Goal: Task Accomplishment & Management: Manage account settings

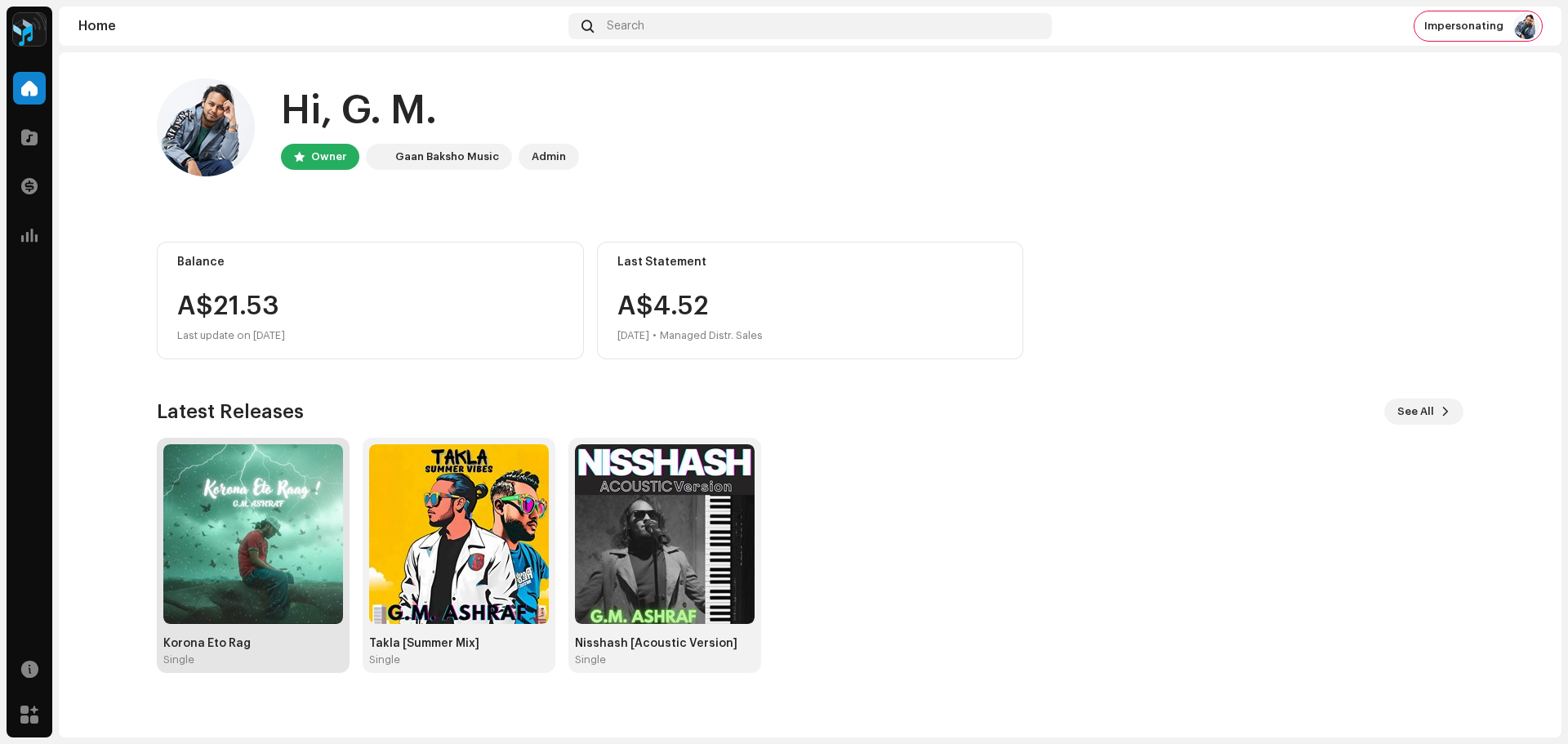
click at [235, 500] on img at bounding box center [253, 534] width 179 height 179
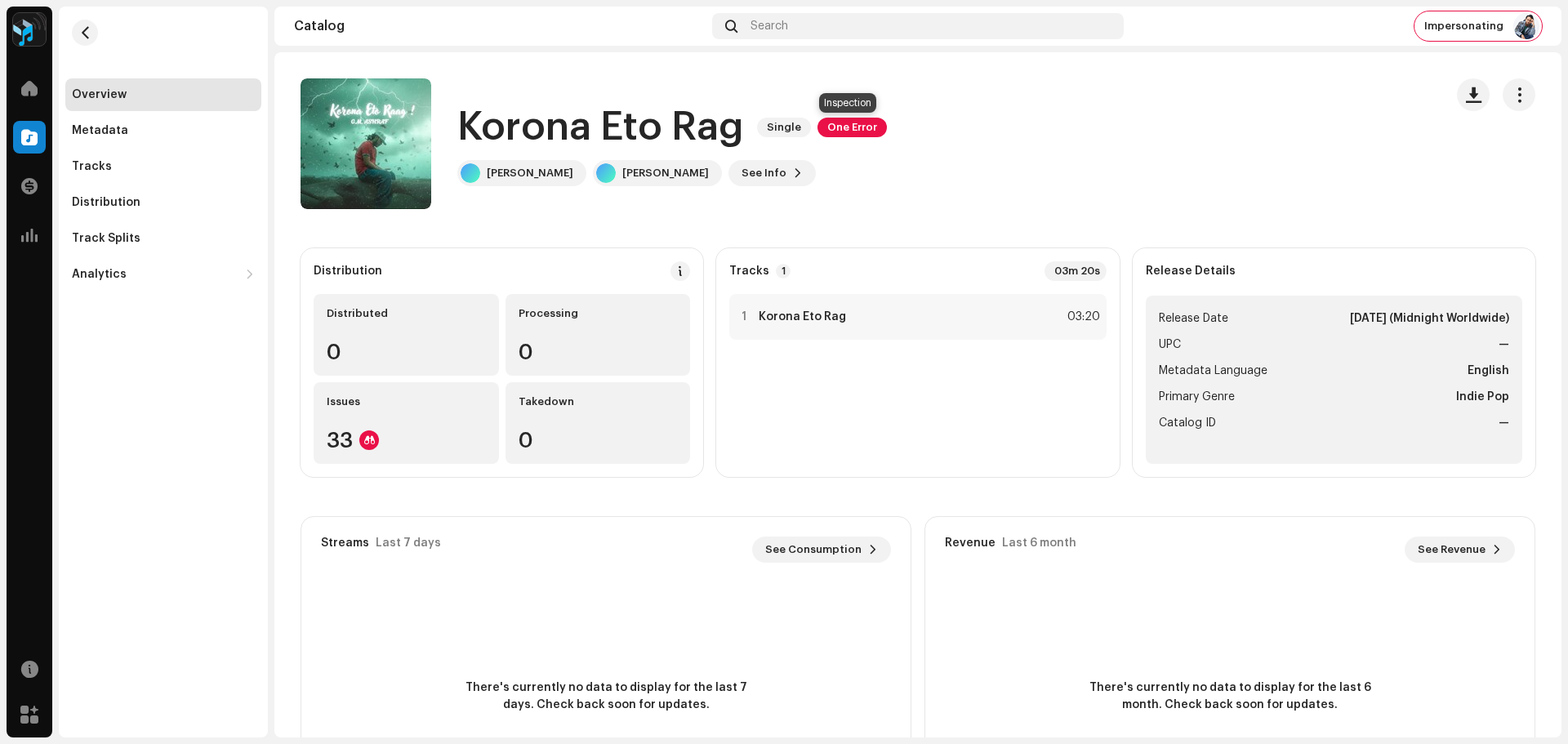
click at [845, 121] on span "One Error" at bounding box center [852, 127] width 70 height 20
click at [1145, 155] on div "Inspection Errors We found the errors below when inspecting your release. IMPOR…" at bounding box center [784, 372] width 1568 height 744
click at [1512, 101] on span "button" at bounding box center [1520, 94] width 16 height 13
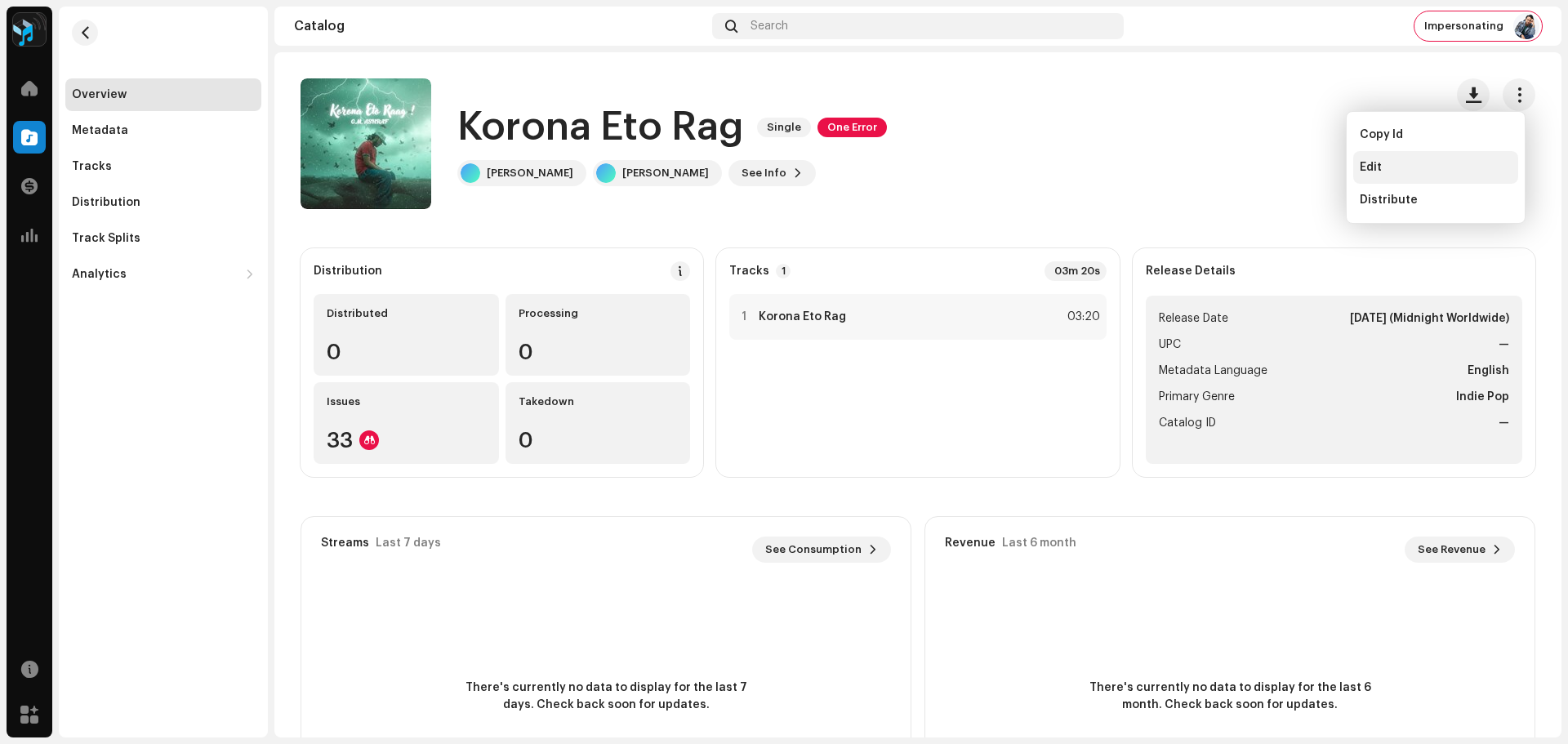
click at [1379, 176] on div "Edit" at bounding box center [1435, 167] width 165 height 33
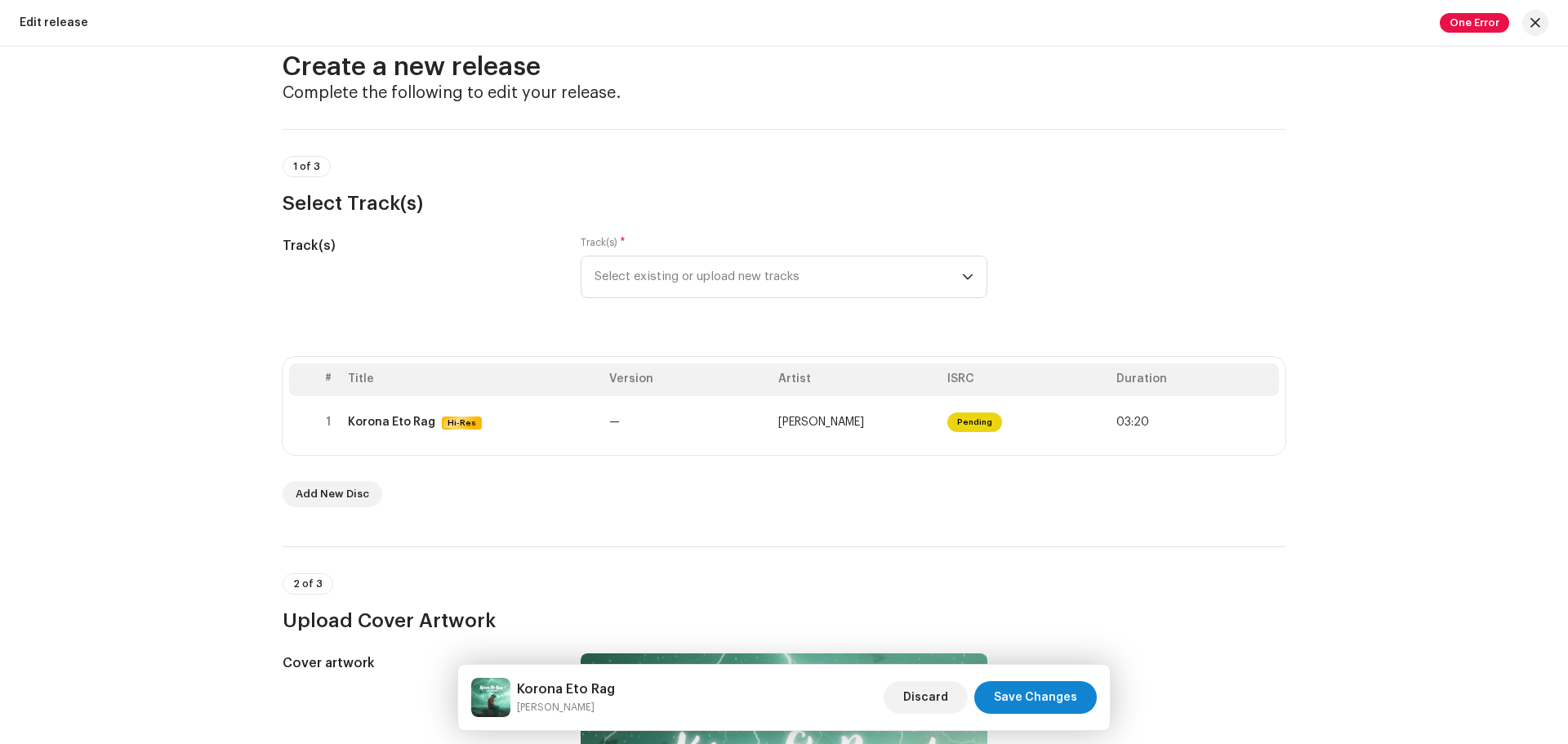
scroll to position [82, 0]
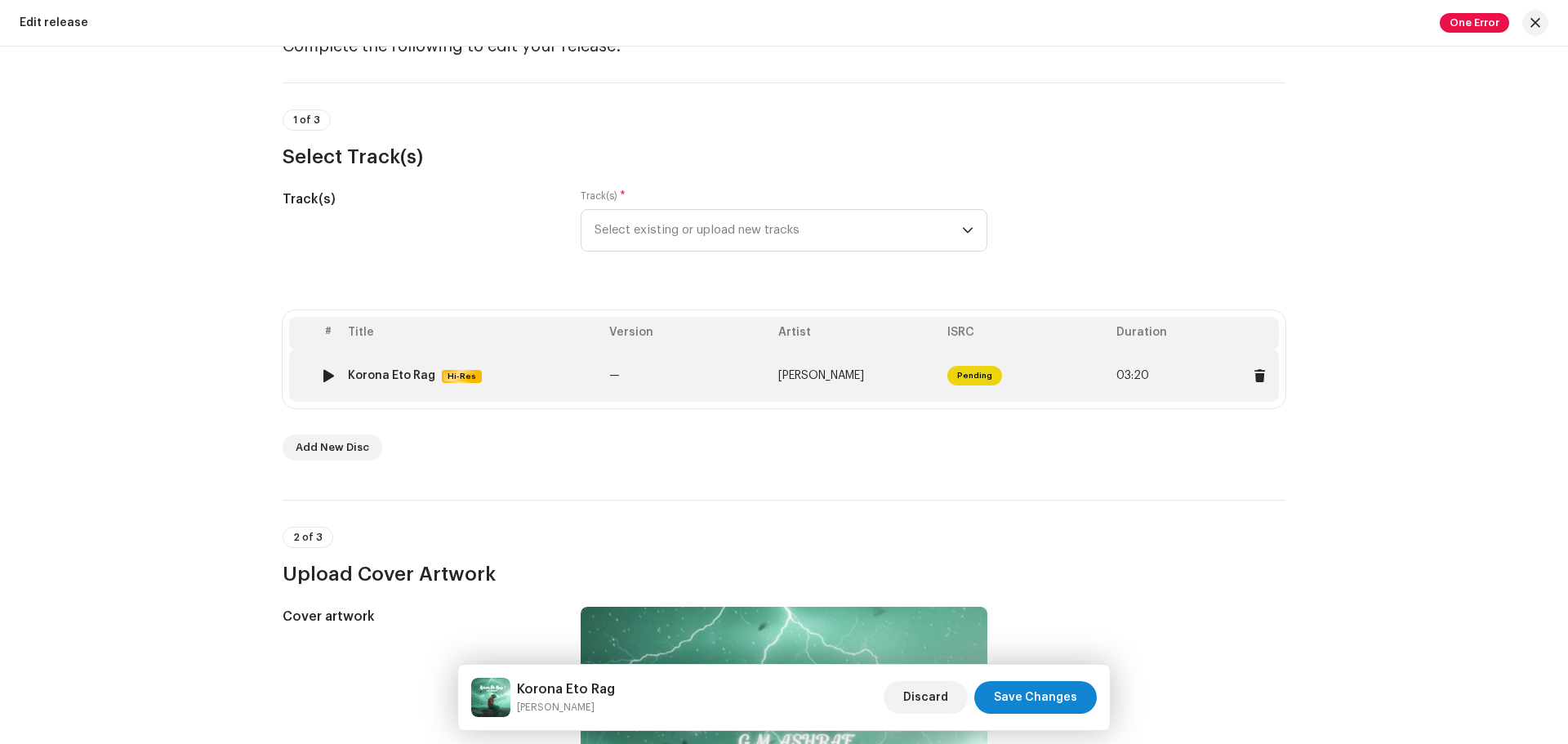
click at [676, 360] on td "—" at bounding box center [687, 376] width 169 height 53
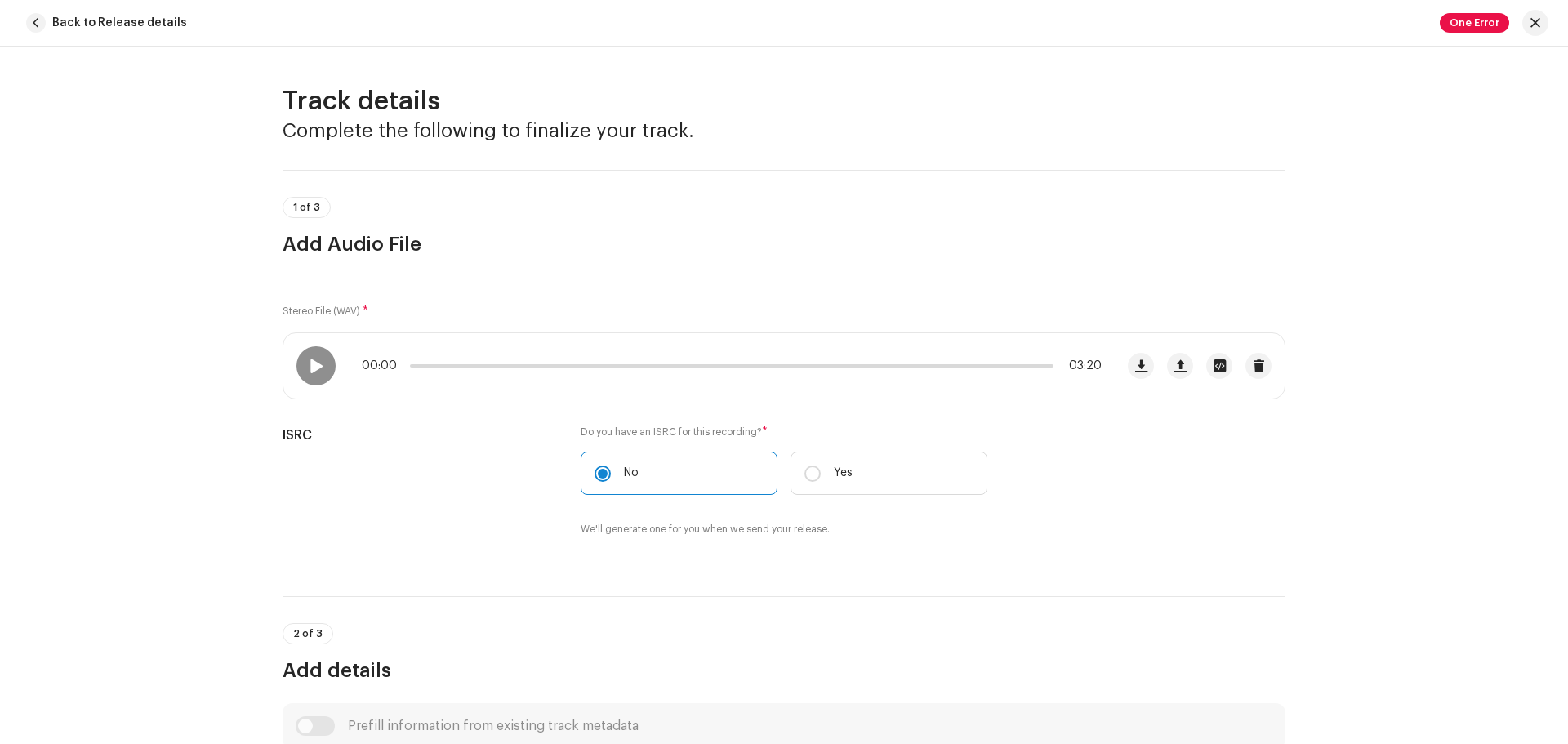
scroll to position [0, 0]
click at [1541, 20] on button "button" at bounding box center [1535, 22] width 26 height 26
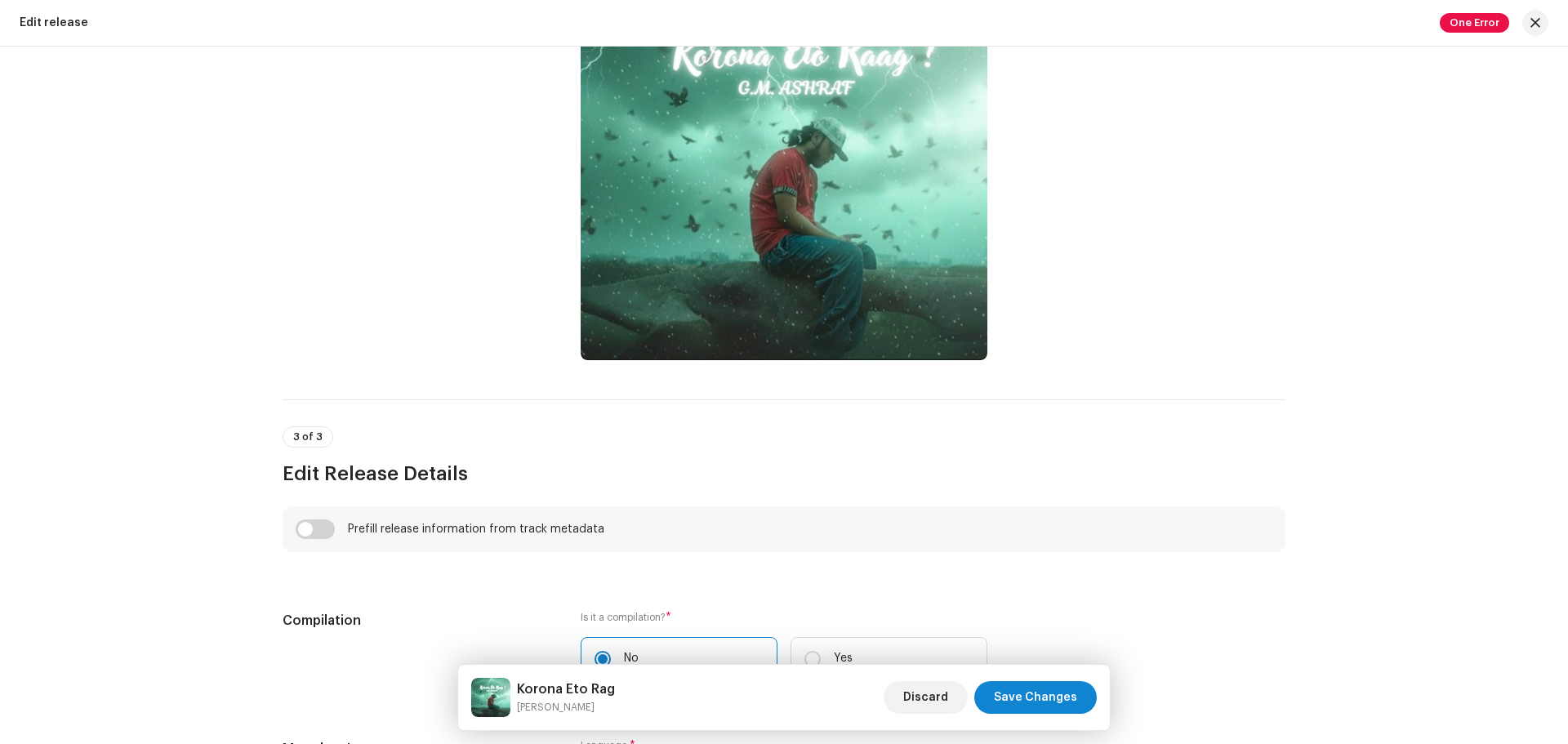
scroll to position [1144, 0]
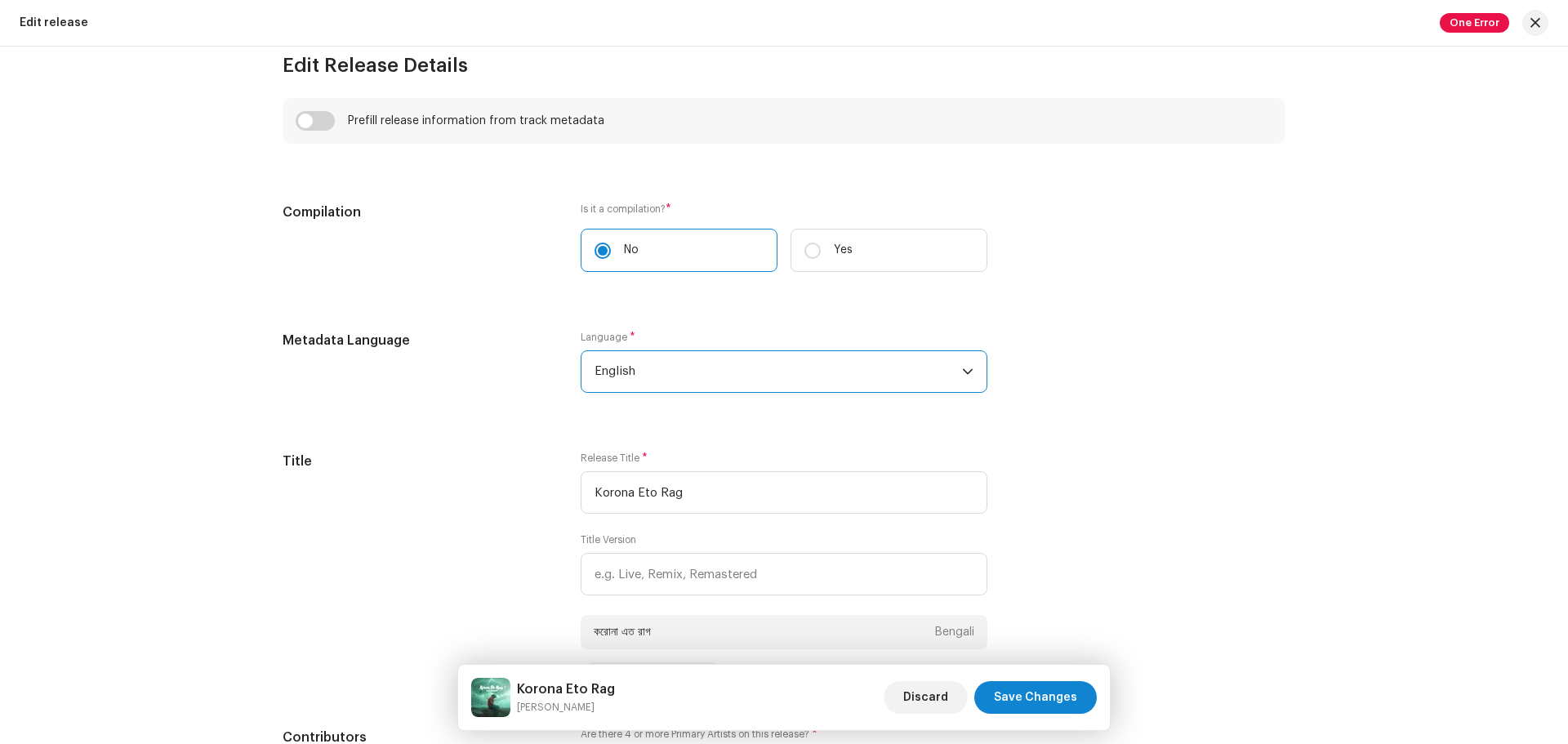
click at [673, 370] on span "English" at bounding box center [778, 371] width 367 height 41
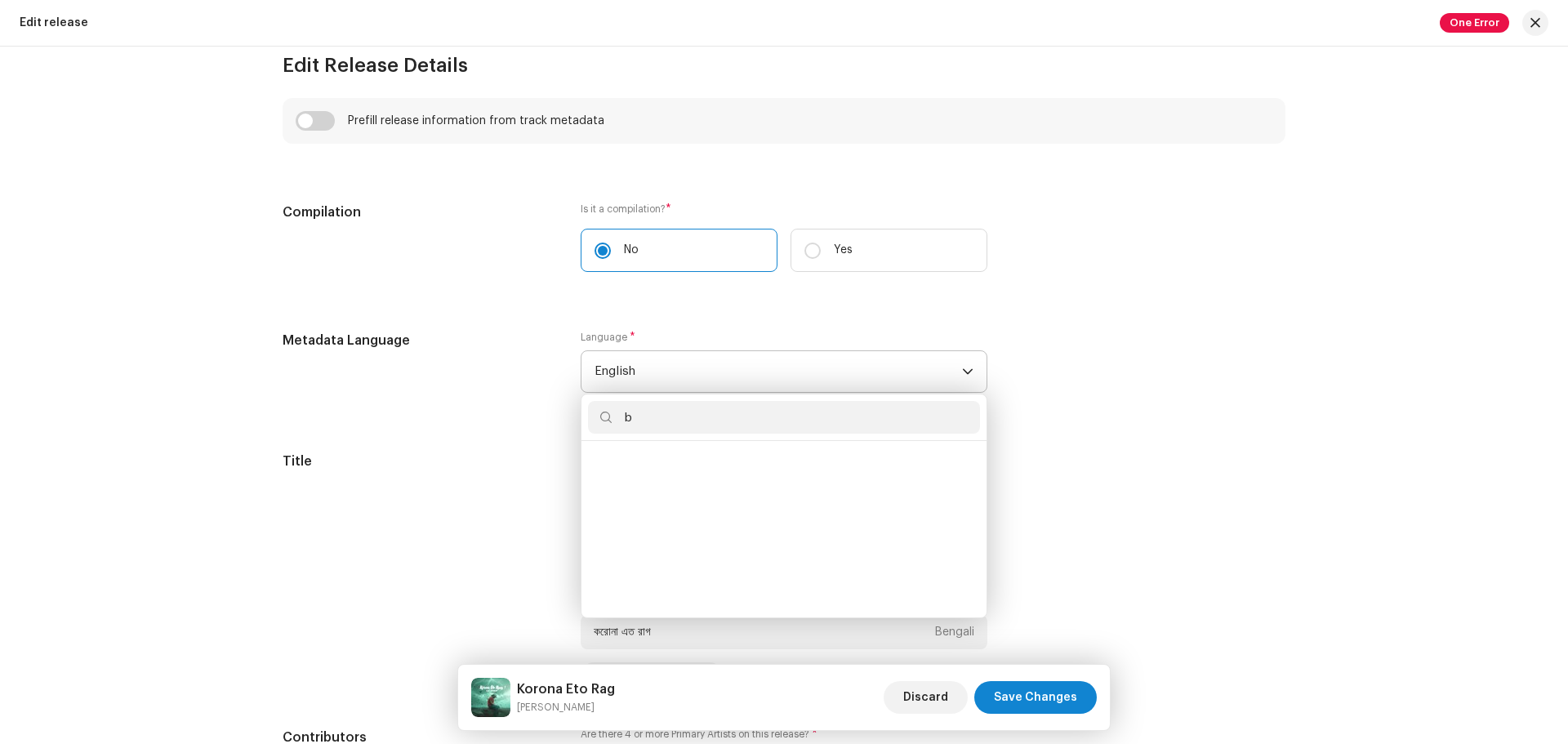
scroll to position [0, 0]
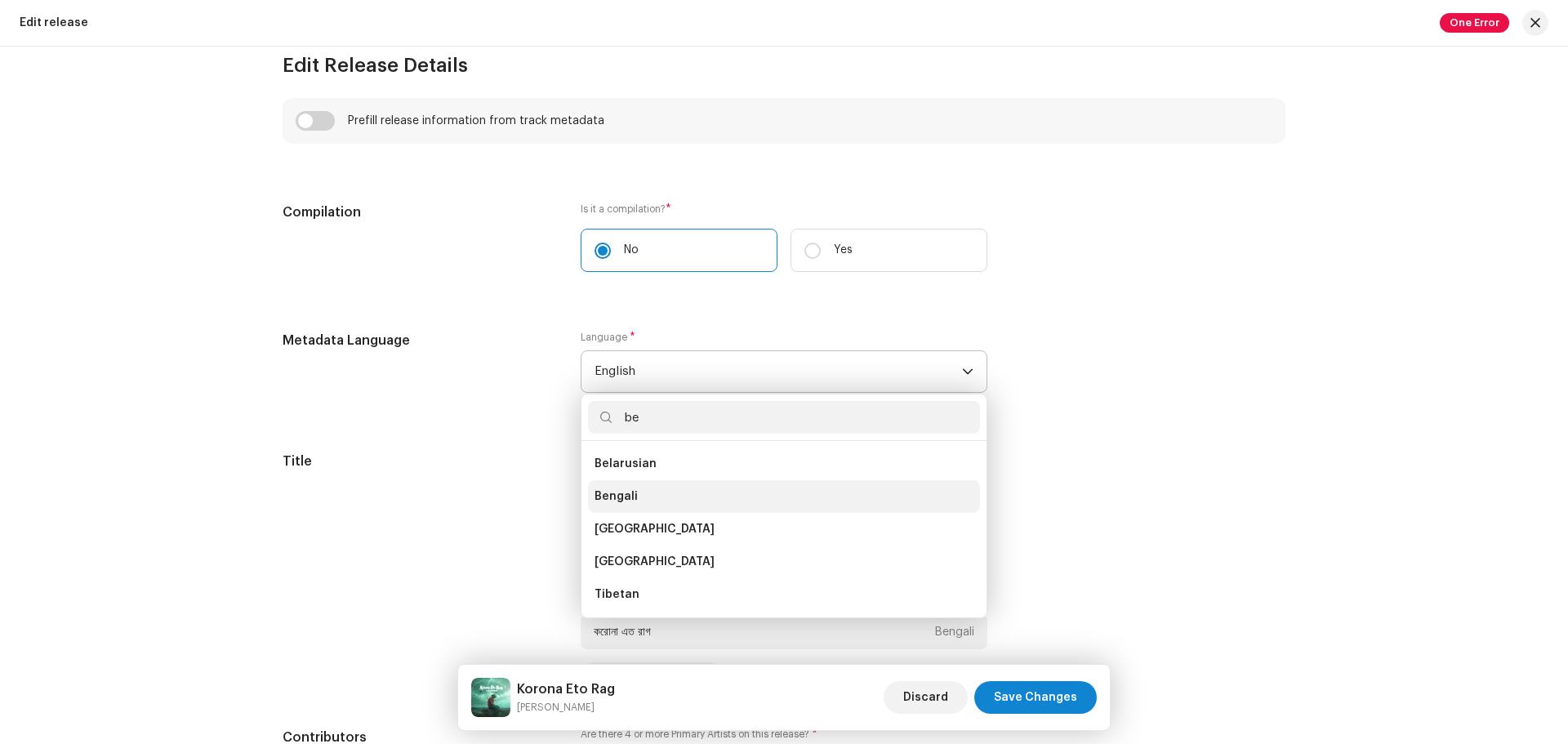
type input "be"
click at [654, 499] on li "Bengali" at bounding box center [784, 497] width 392 height 33
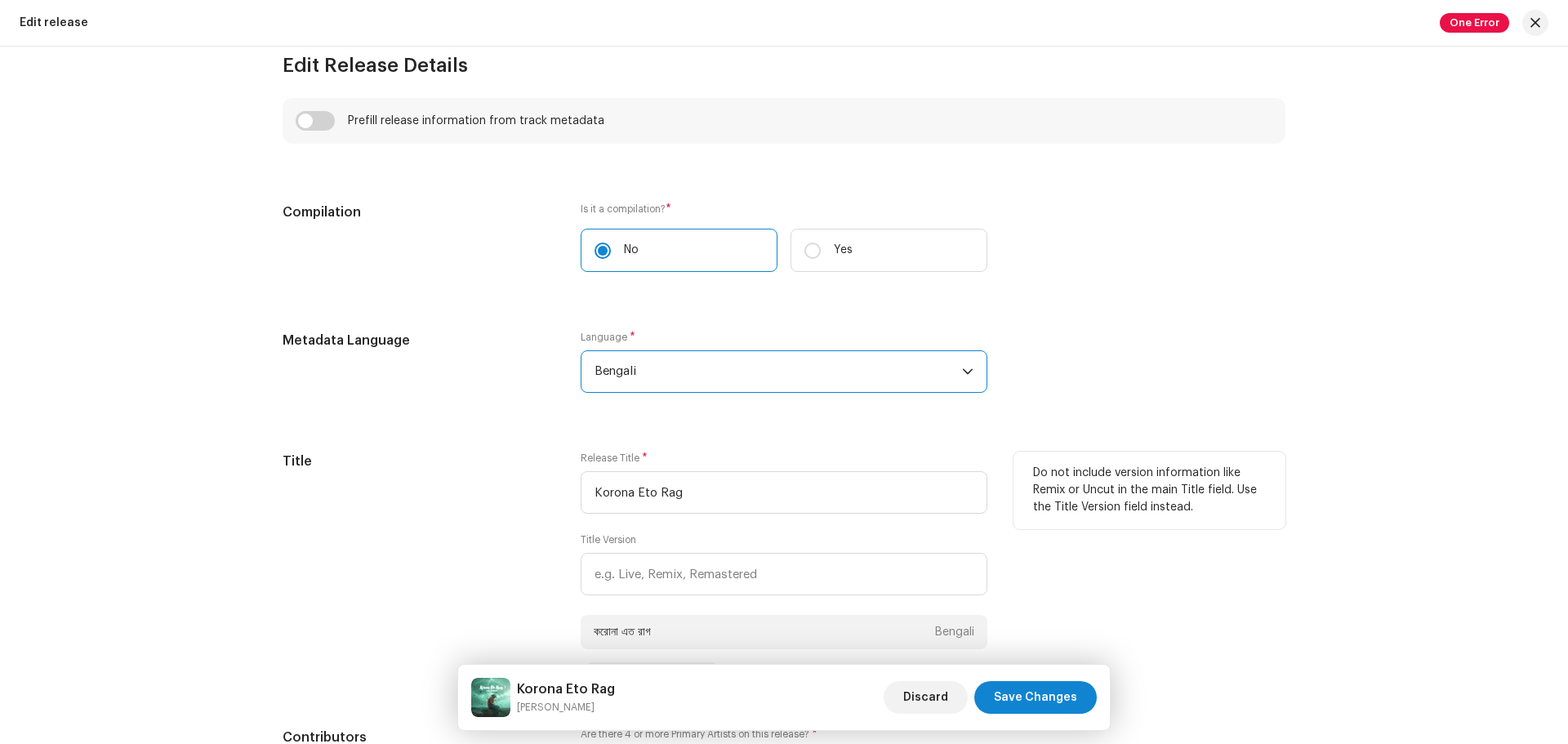
click at [516, 465] on h5 "Title" at bounding box center [419, 461] width 272 height 20
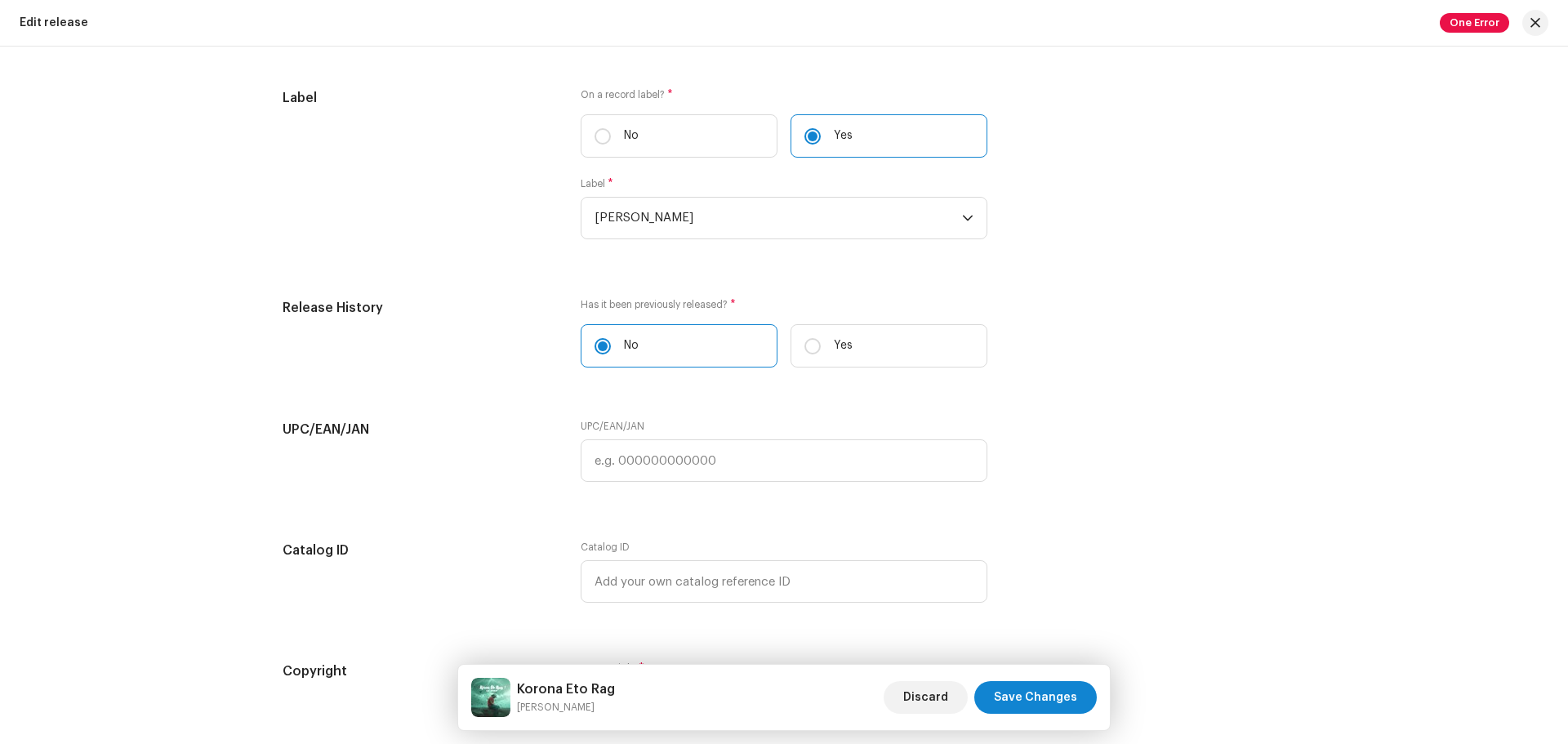
scroll to position [2693, 0]
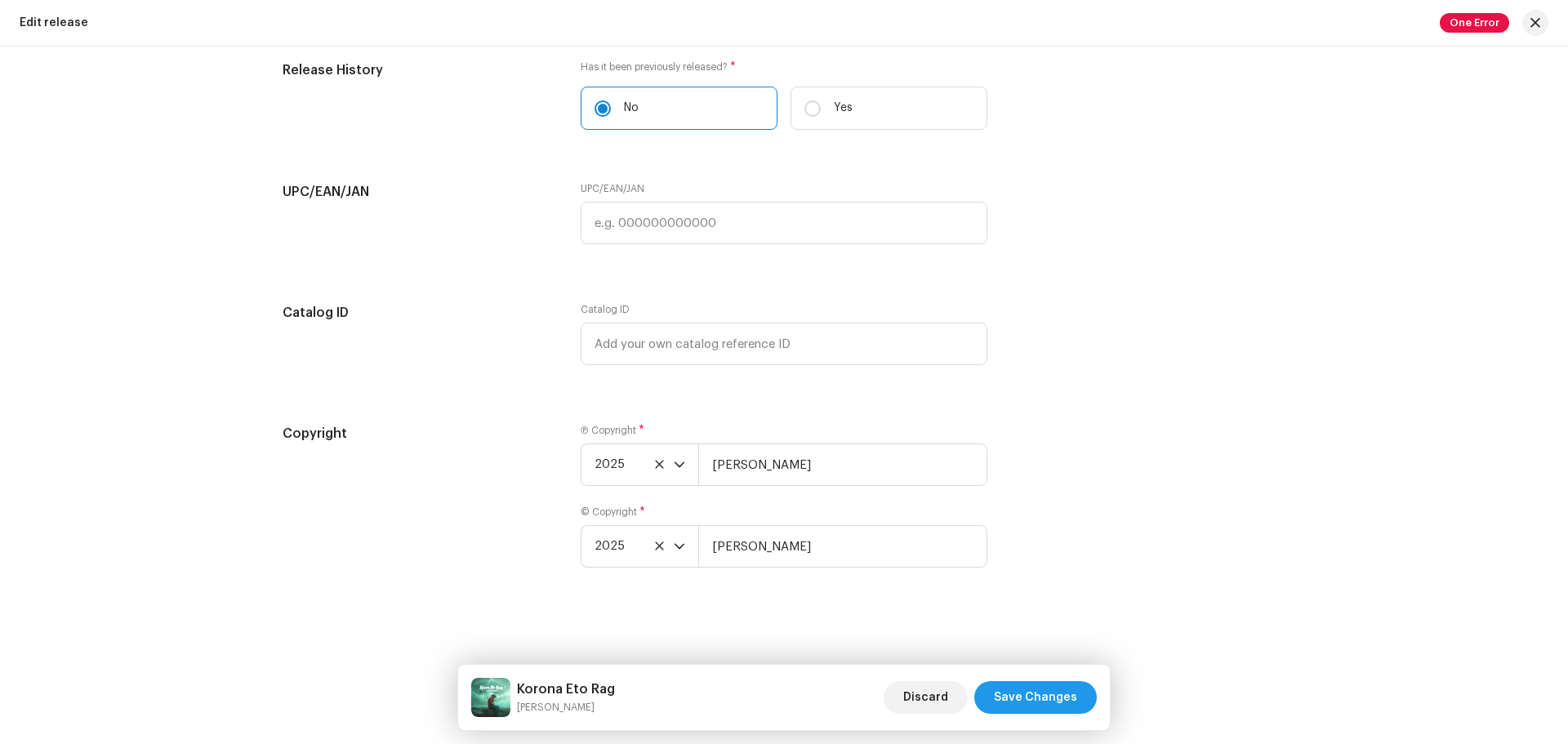
click at [1019, 699] on span "Save Changes" at bounding box center [1035, 697] width 84 height 33
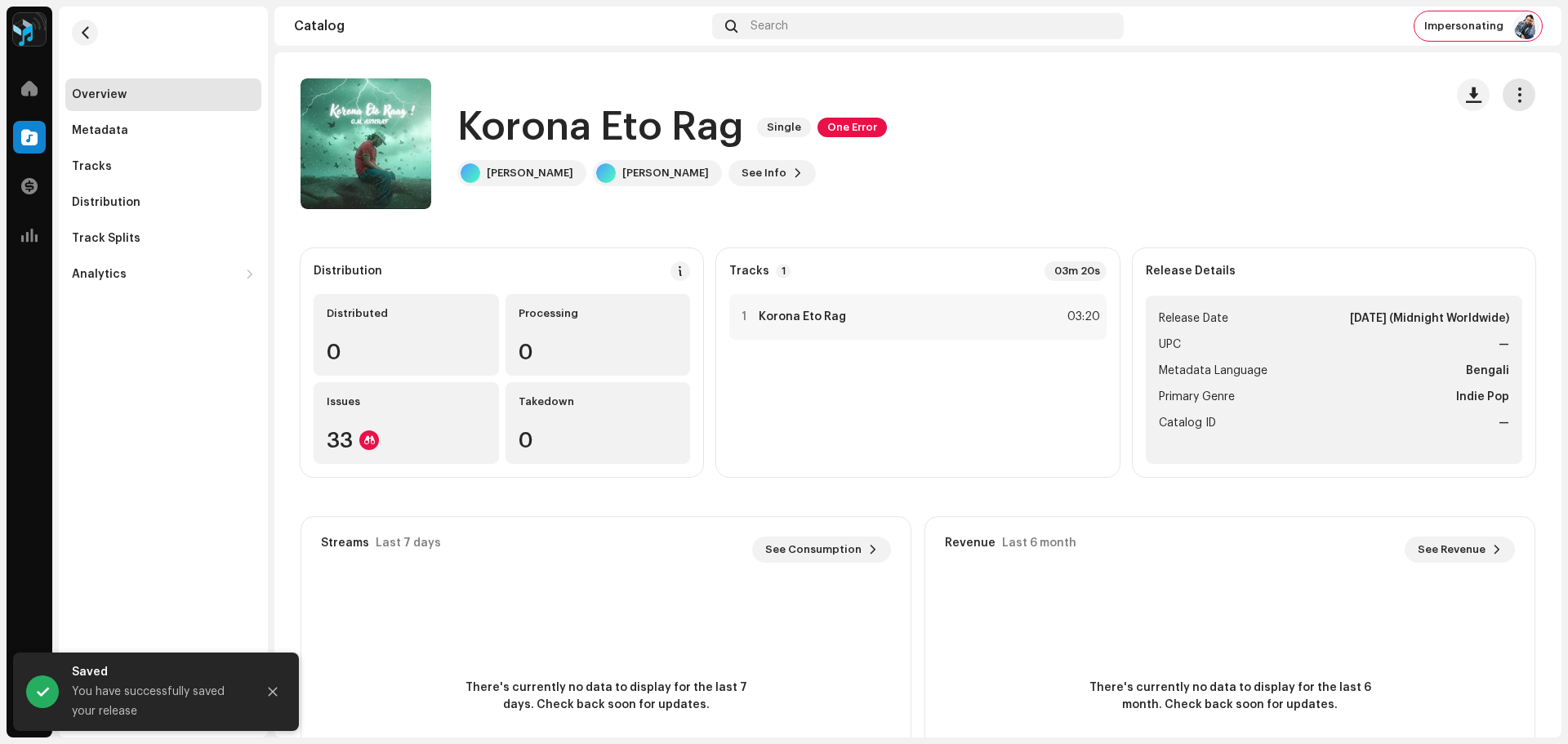
click at [1512, 96] on span "button" at bounding box center [1520, 94] width 16 height 13
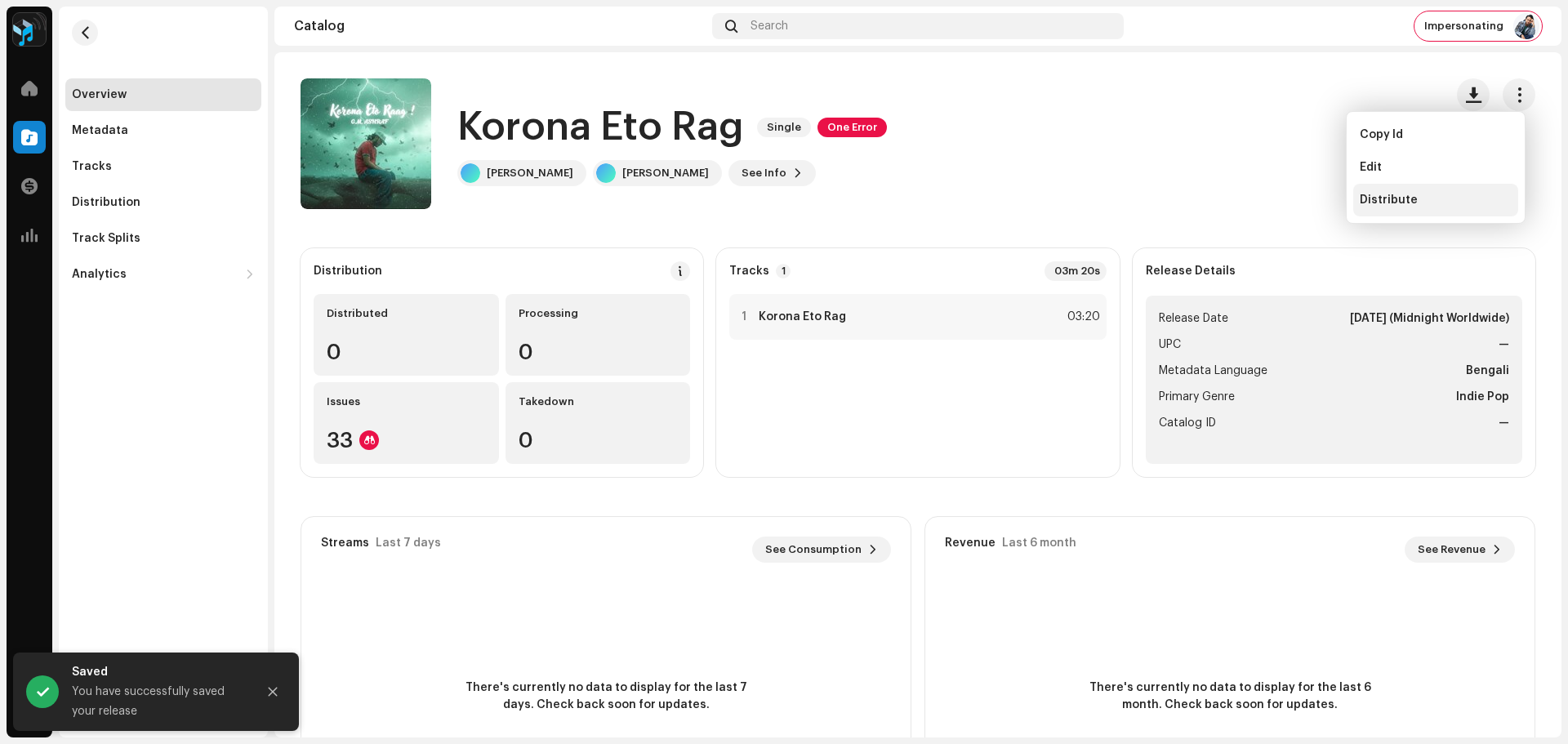
click at [1381, 203] on span "Distribute" at bounding box center [1389, 200] width 58 height 13
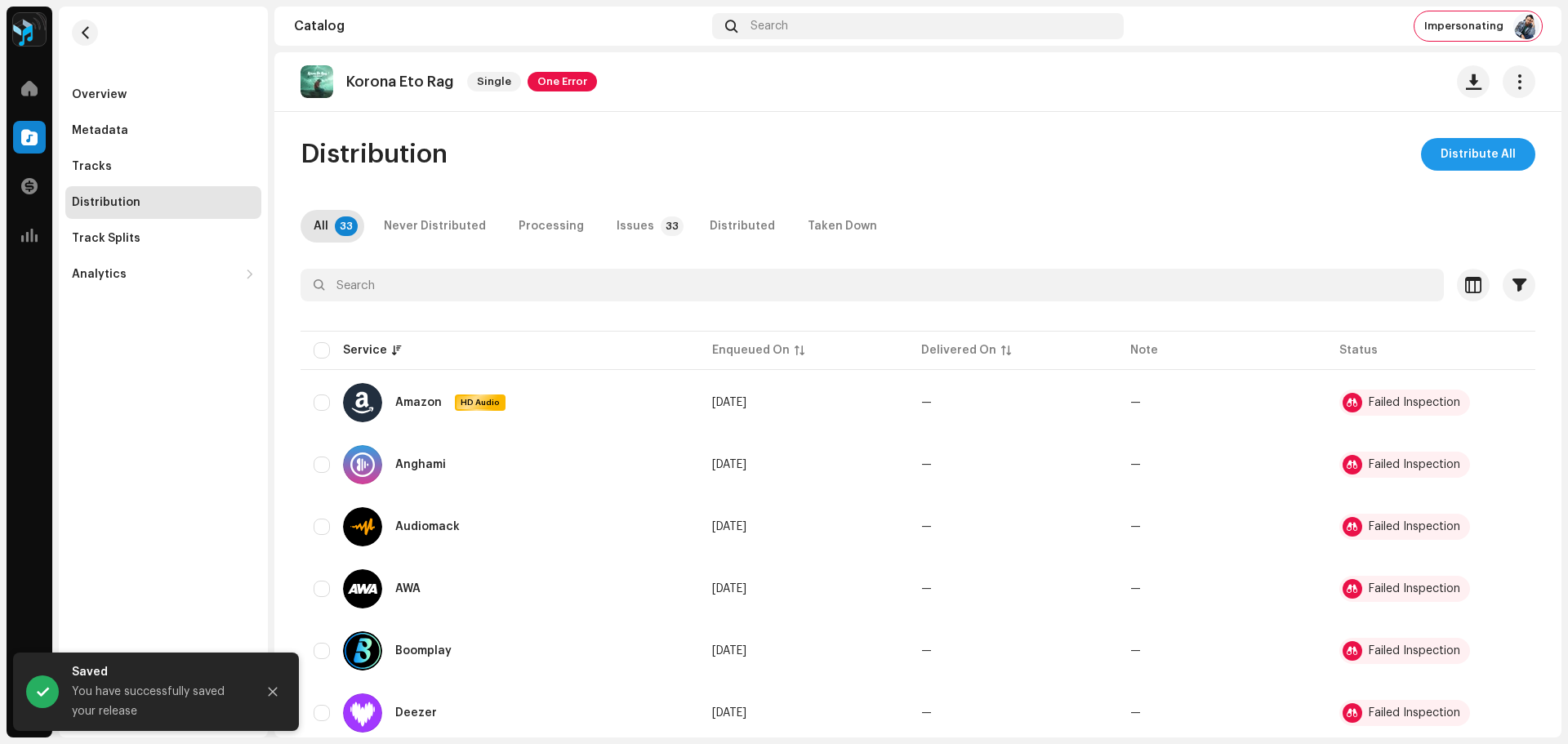
click at [1485, 158] on span "Distribute All" at bounding box center [1477, 154] width 75 height 33
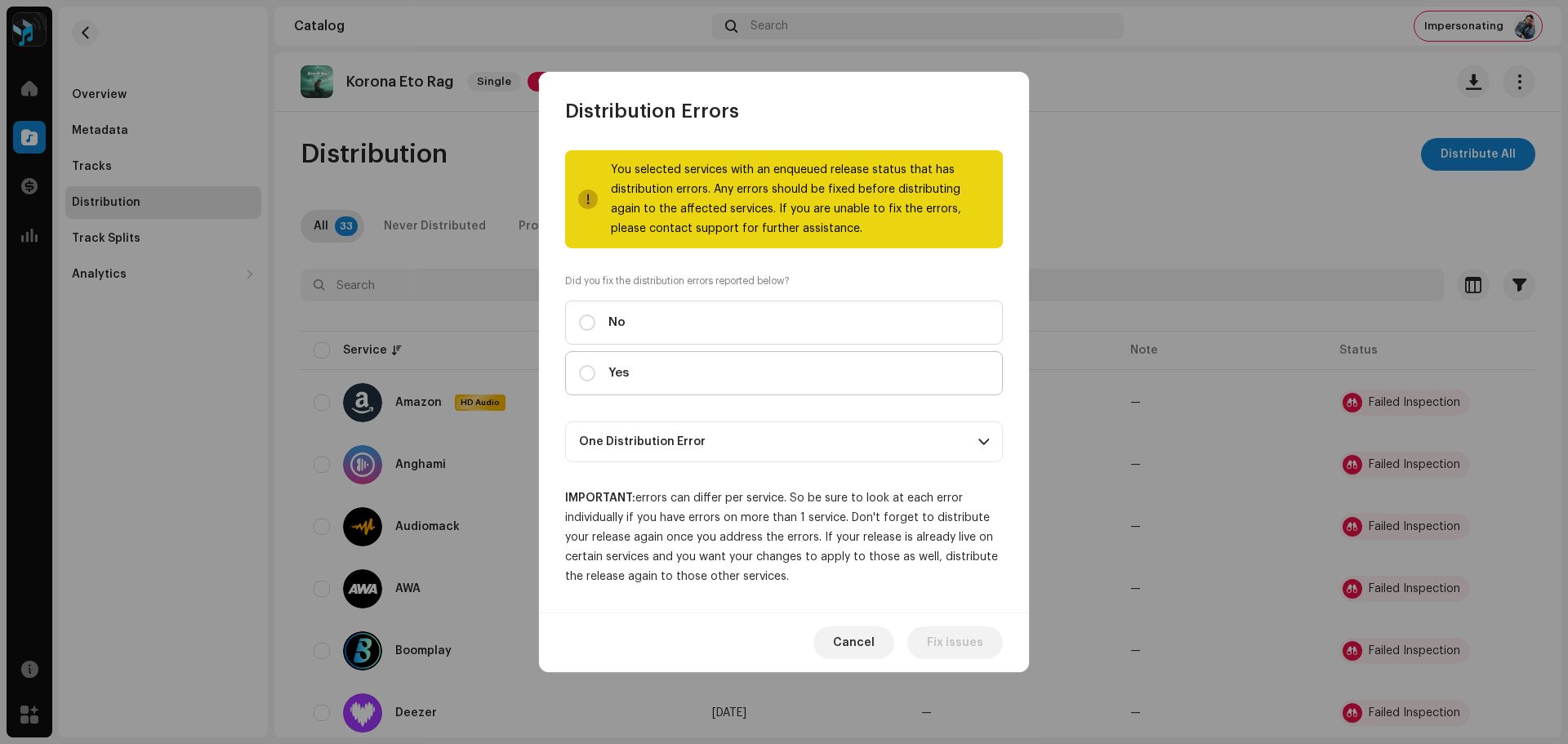
click at [628, 377] on span "Yes" at bounding box center [619, 373] width 21 height 18
click at [596, 377] on input "Yes" at bounding box center [587, 373] width 16 height 16
radio input "true"
click at [961, 631] on span "Distribute" at bounding box center [954, 643] width 58 height 33
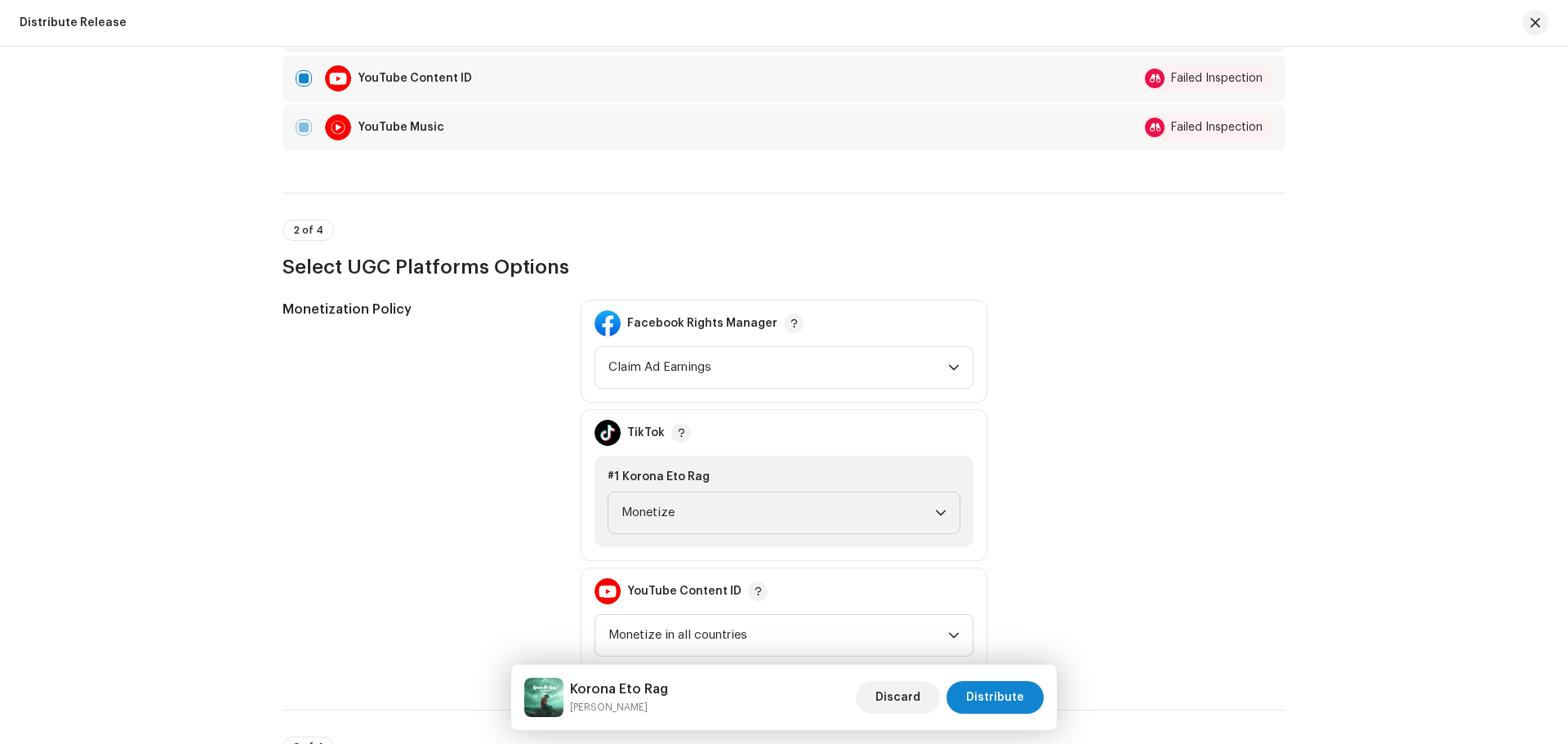
scroll to position [1879, 0]
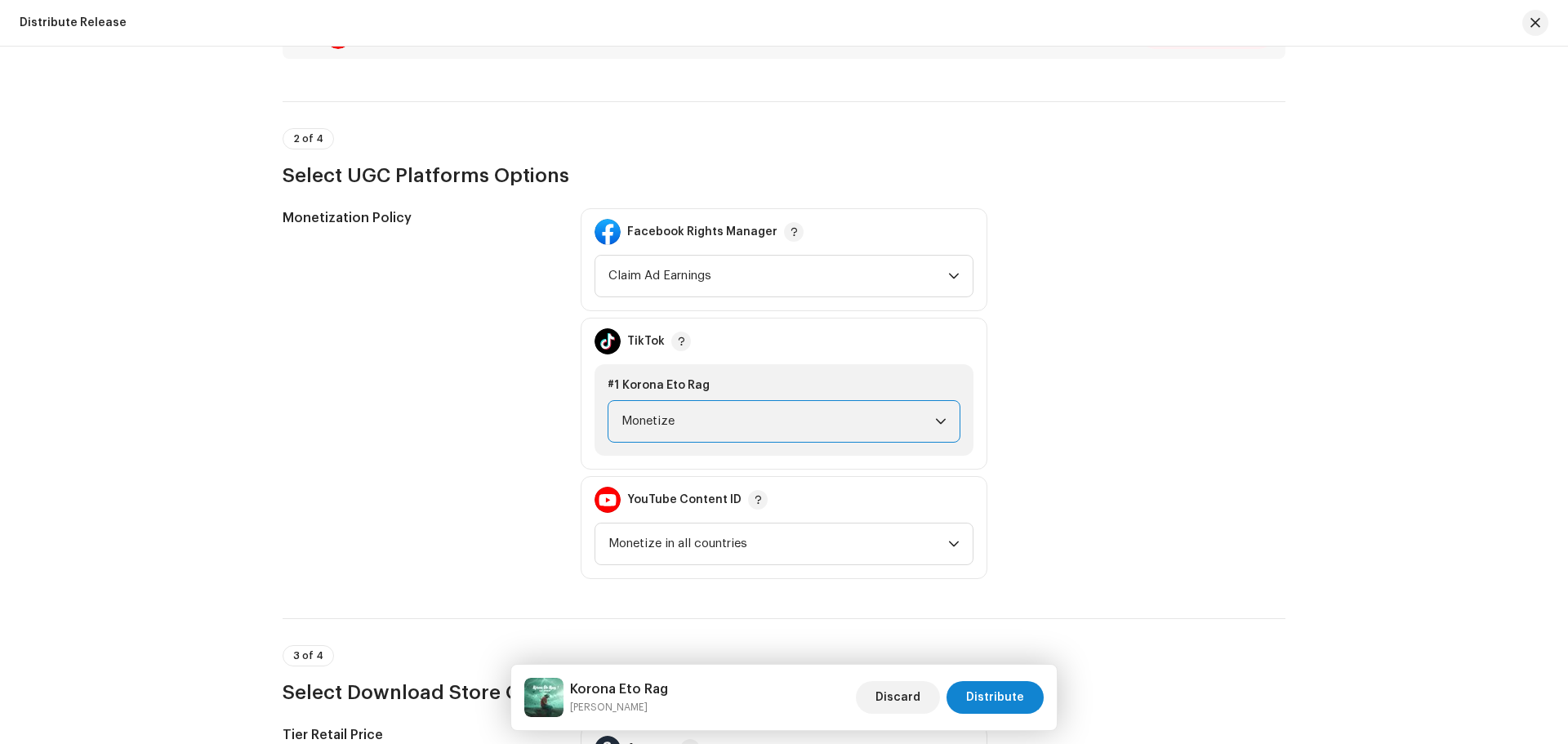
click at [708, 423] on span "Monetize" at bounding box center [778, 421] width 314 height 41
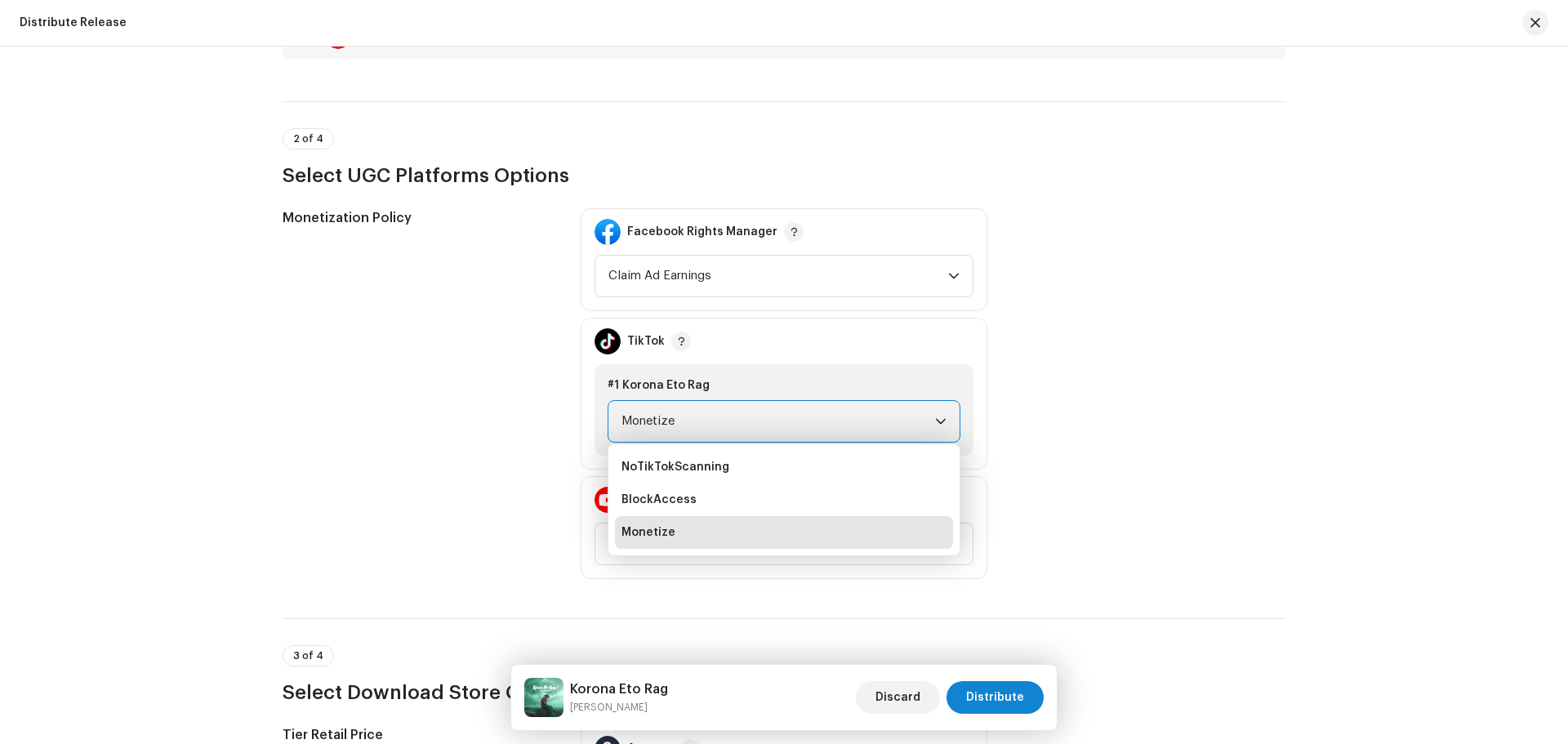
click at [708, 423] on span "Monetize" at bounding box center [778, 421] width 314 height 41
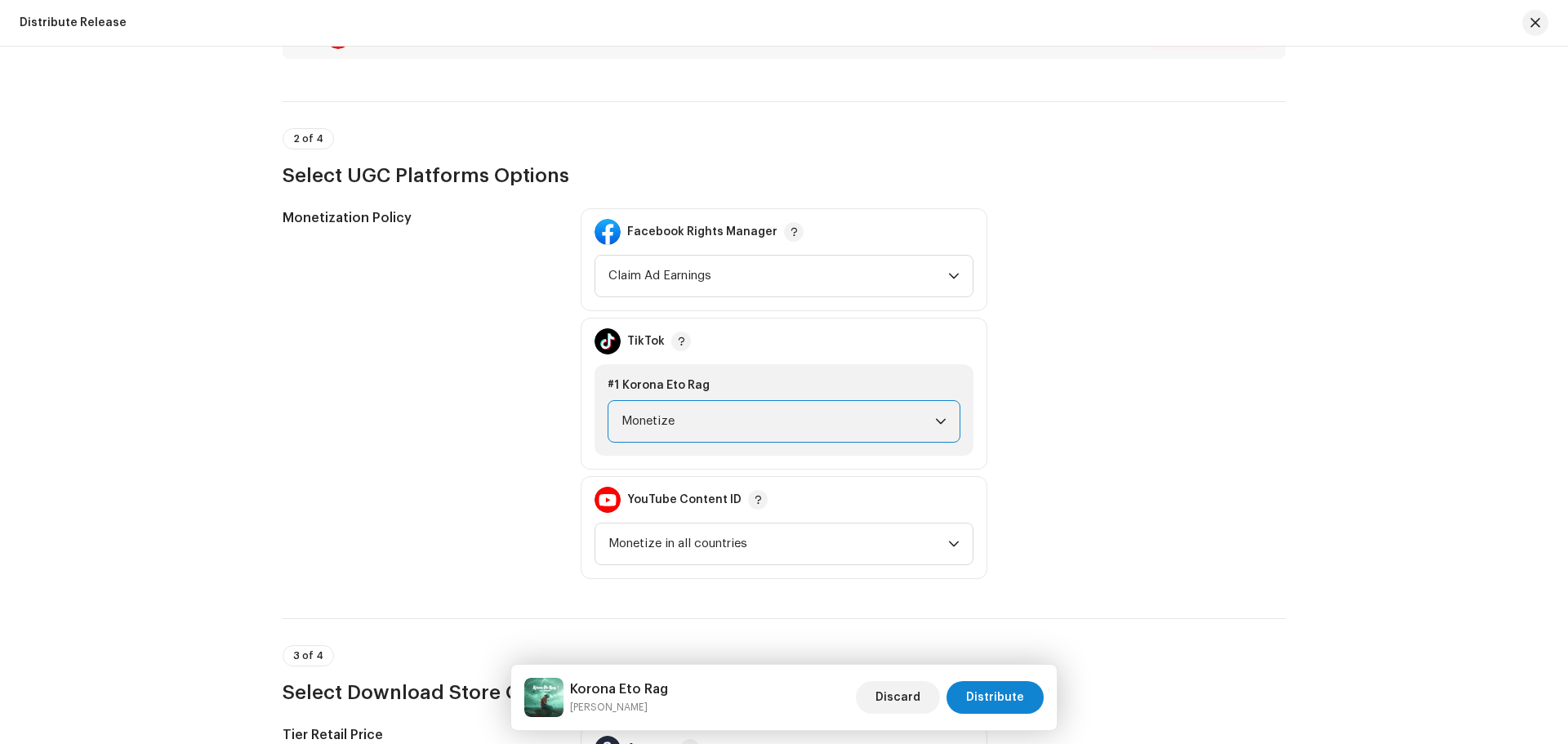
scroll to position [2205, 0]
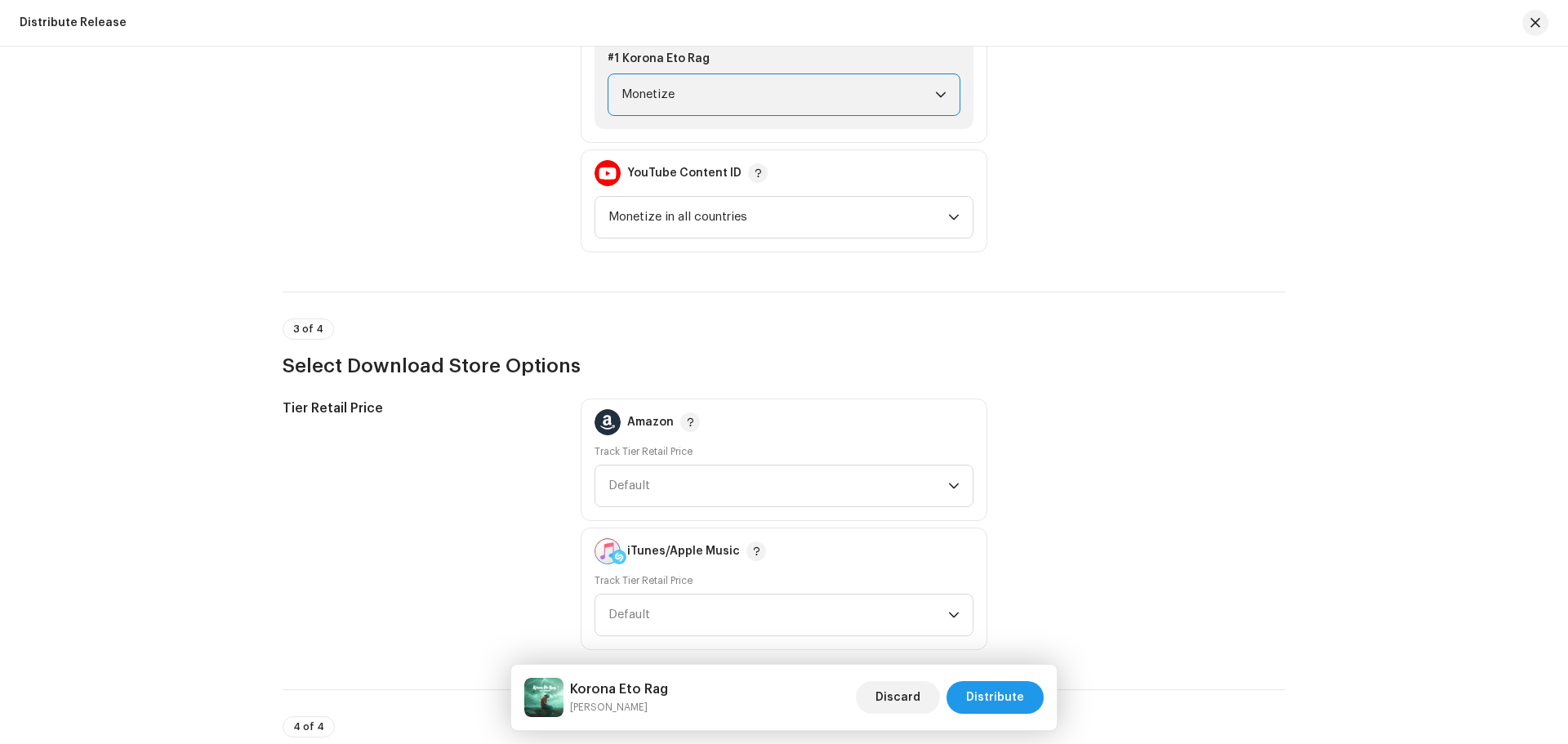
click at [989, 695] on span "Distribute" at bounding box center [995, 697] width 58 height 33
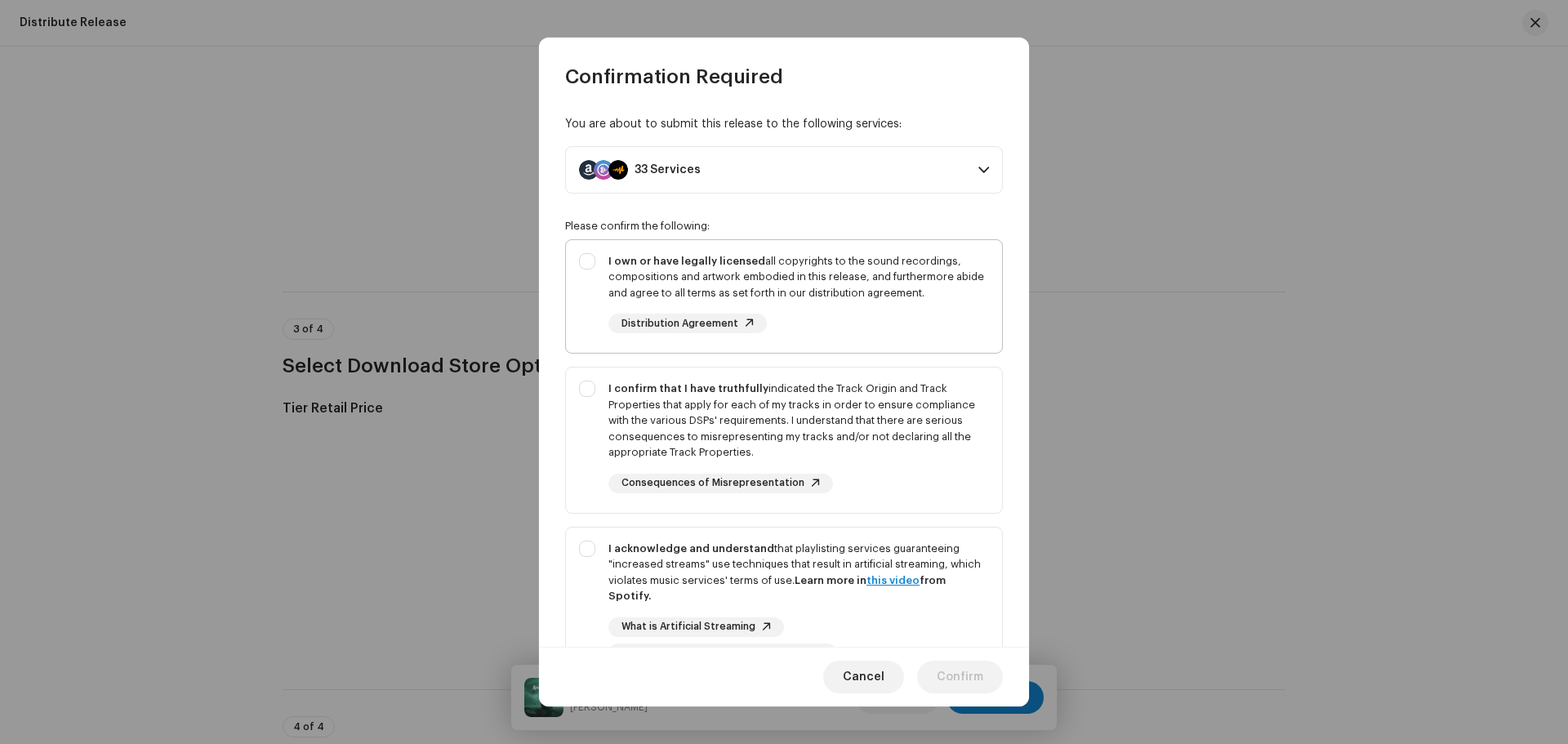
click at [830, 278] on div "I own or have legally licensed all copyrights to the sound recordings, composit…" at bounding box center [799, 278] width 381 height 48
checkbox input "true"
drag, startPoint x: 808, startPoint y: 401, endPoint x: 807, endPoint y: 528, distance: 127.0
click at [807, 410] on div "I confirm that I have truthfully indicated the Track Origin and Track Propertie…" at bounding box center [799, 421] width 381 height 80
checkbox input "true"
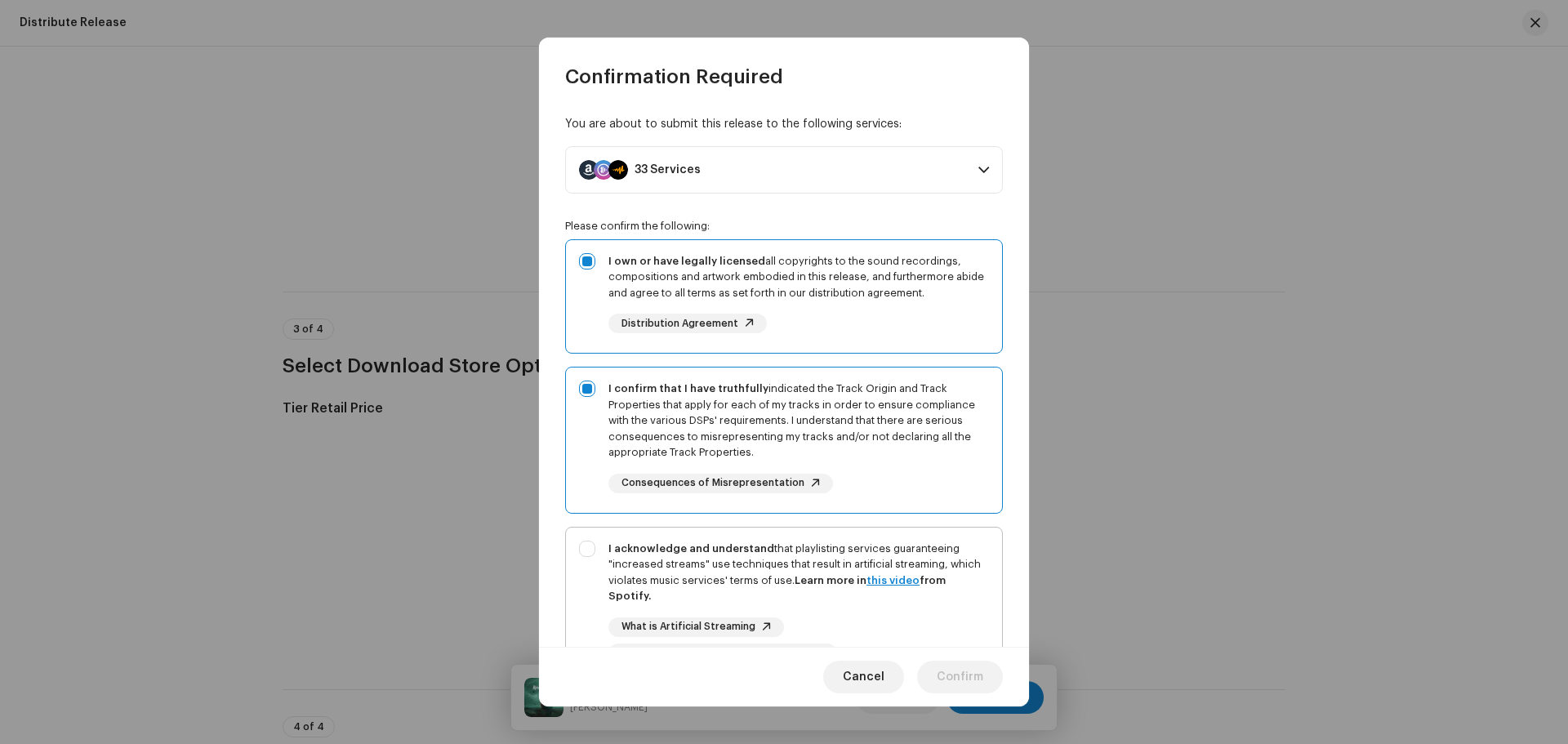
click at [780, 574] on div "I acknowledge and understand that playlisting services guaranteeing "increased …" at bounding box center [799, 572] width 381 height 64
checkbox input "true"
click at [990, 678] on button "Confirm" at bounding box center [959, 678] width 85 height 33
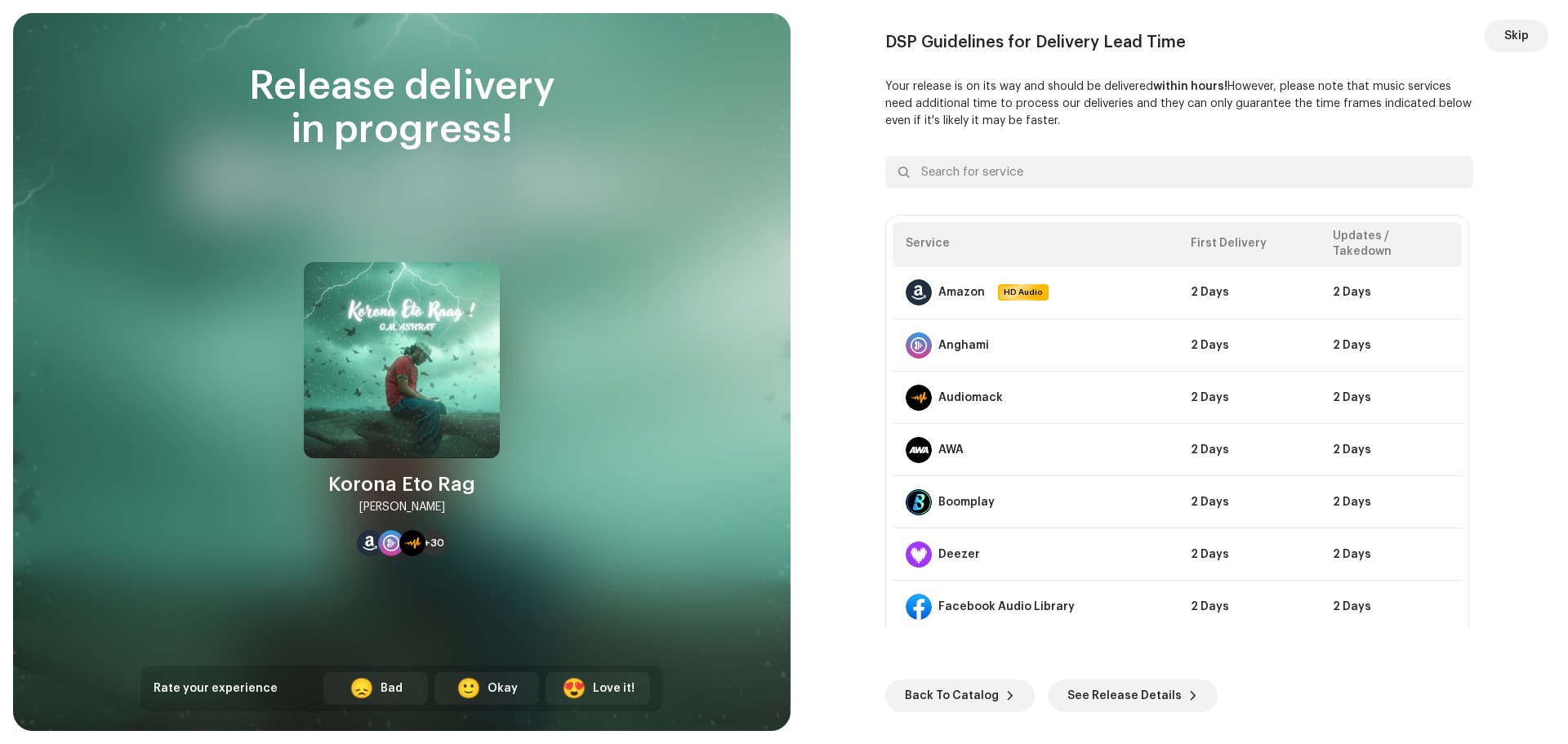
drag, startPoint x: 946, startPoint y: 689, endPoint x: 898, endPoint y: 497, distance: 197.9
click at [945, 689] on span "Back To Catalog" at bounding box center [952, 696] width 94 height 33
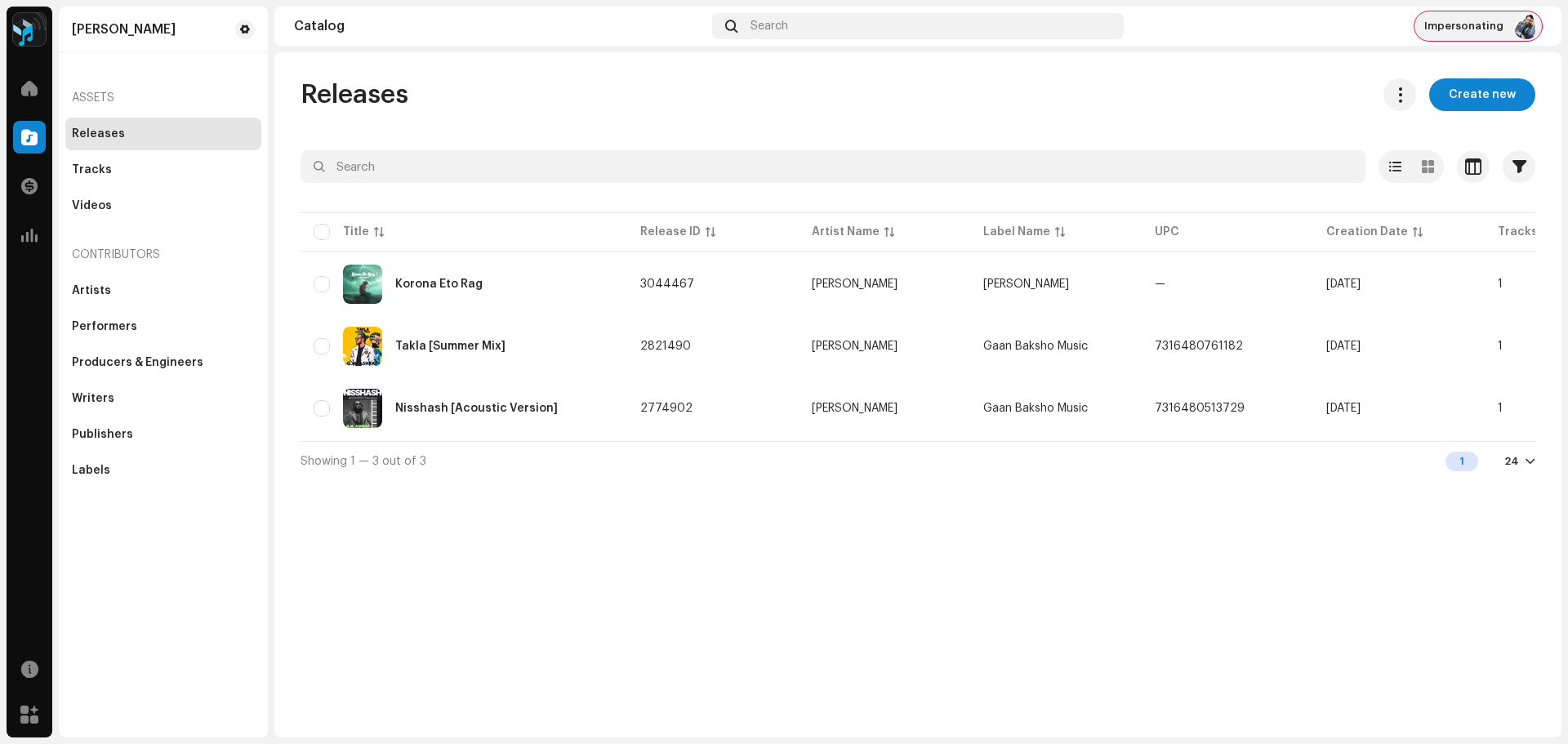
click at [1470, 29] on span "Impersonating" at bounding box center [1464, 26] width 79 height 13
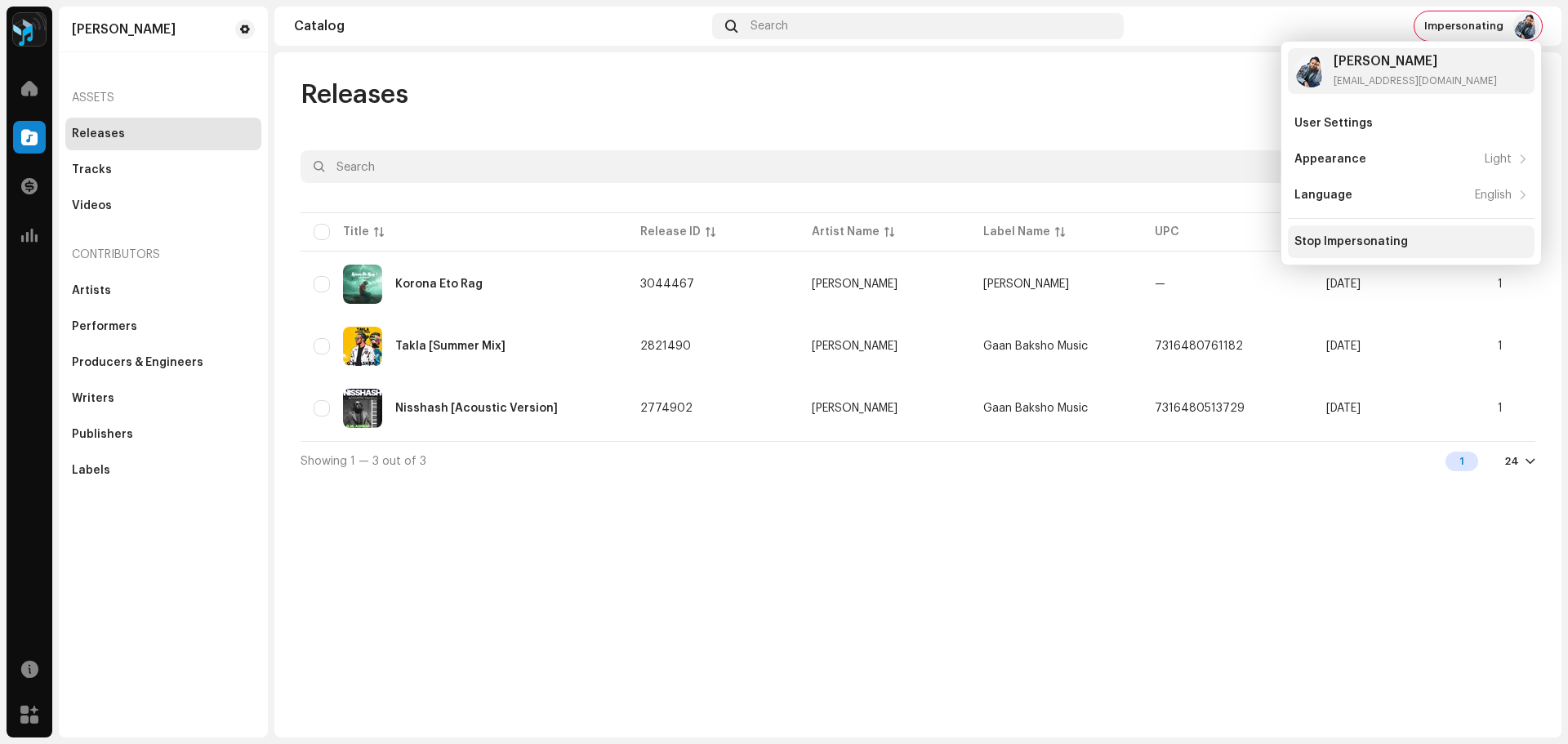
click at [1334, 245] on div "Stop Impersonating" at bounding box center [1352, 241] width 114 height 13
